Goal: Check status

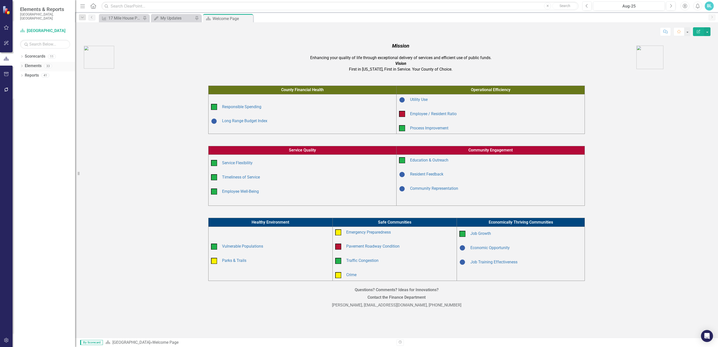
click at [23, 65] on icon "Dropdown" at bounding box center [22, 66] width 4 height 3
click at [20, 56] on icon "Dropdown" at bounding box center [22, 57] width 4 height 3
click at [24, 71] on div "Dropdown Open Spaces" at bounding box center [49, 75] width 53 height 8
click at [25, 74] on icon "Dropdown" at bounding box center [25, 75] width 4 height 3
click at [40, 82] on link "Open Space (Operations)" at bounding box center [54, 85] width 43 height 6
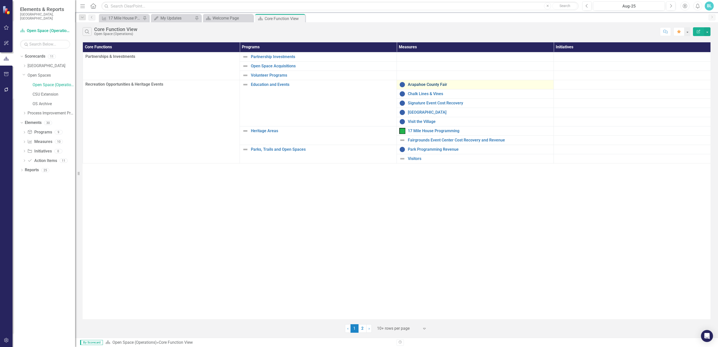
click at [424, 87] on link "Arapahoe County Fair" at bounding box center [479, 84] width 143 height 5
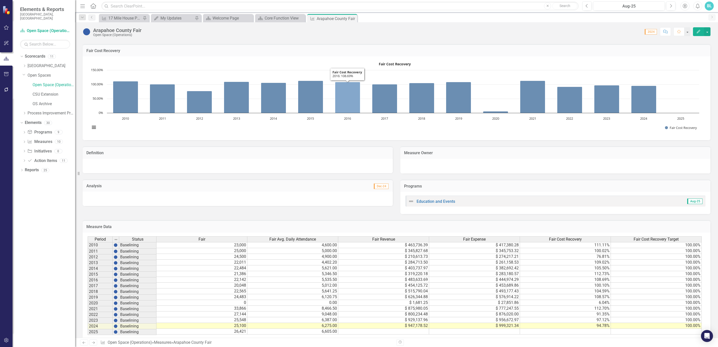
scroll to position [112, 0]
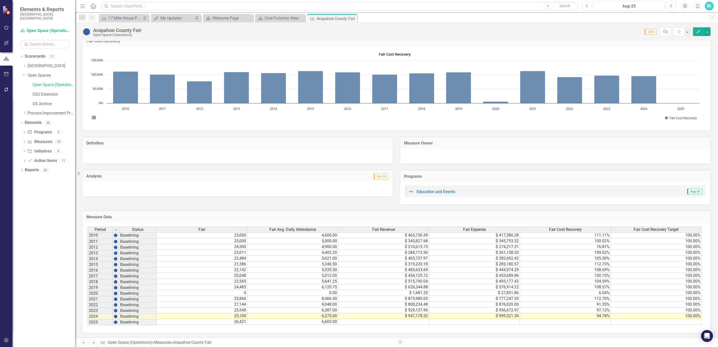
click at [423, 302] on td "$ 800,234.48" at bounding box center [383, 305] width 91 height 6
click at [433, 307] on td "$ 956,672.97" at bounding box center [474, 310] width 91 height 6
